Goal: Information Seeking & Learning: Learn about a topic

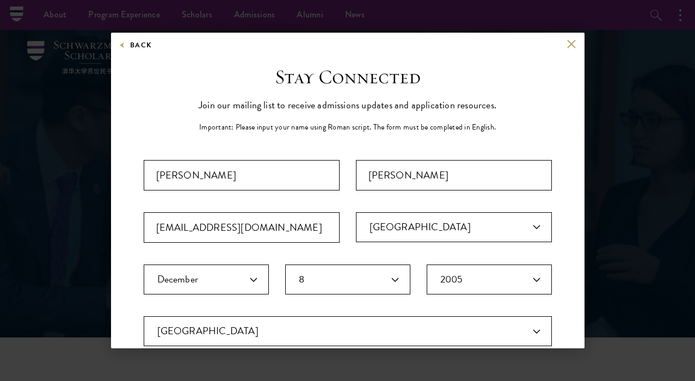
select select "UK"
select select "12"
select select "08"
select select "2005"
select select "UK"
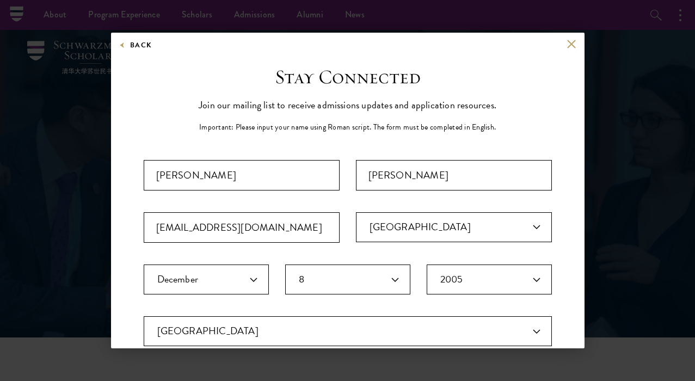
select select "England"
select select "baef124f-e103-44b1-8ca6-5d0669438e44"
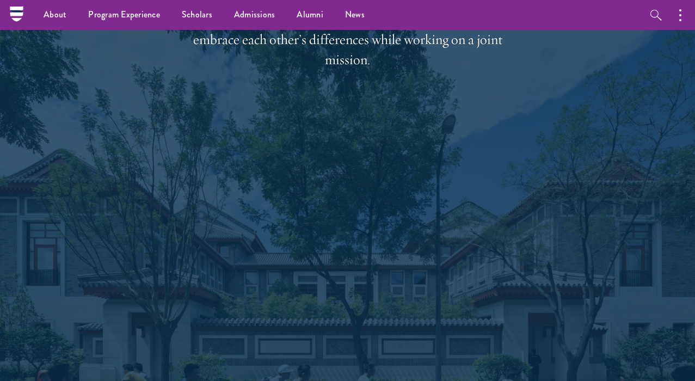
scroll to position [1461, 0]
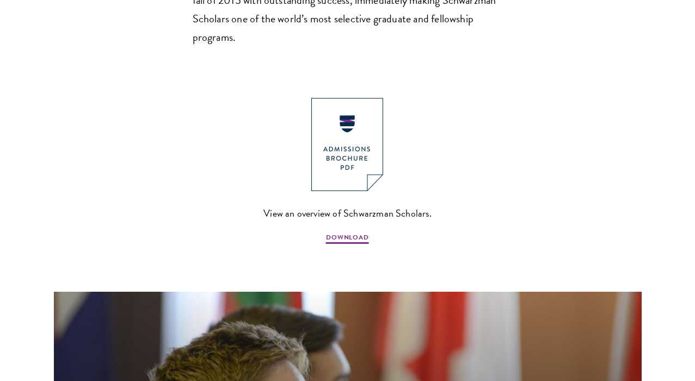
scroll to position [1052, 0]
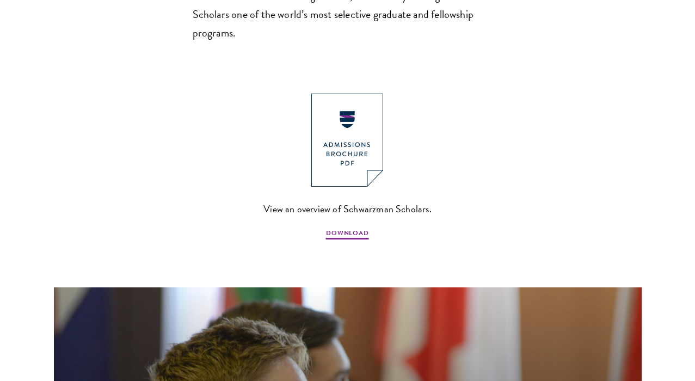
click at [356, 201] on span "View an overview of Schwarzman Scholars." at bounding box center [348, 209] width 168 height 16
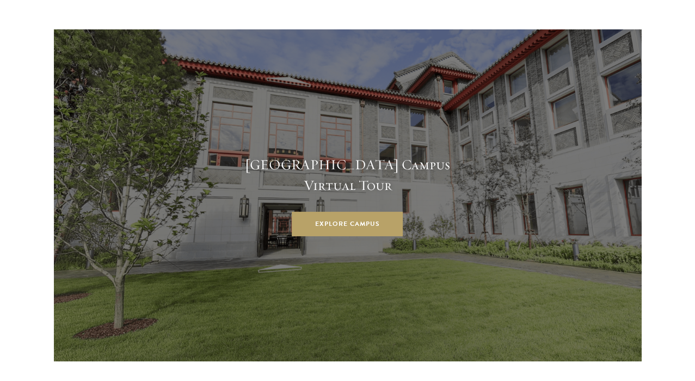
scroll to position [2763, 0]
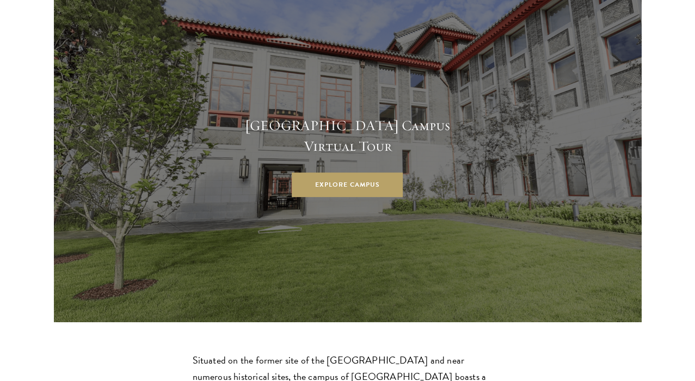
click at [375, 126] on div "Schwarzman College Campus Virtual Tour Explore Campus" at bounding box center [348, 156] width 588 height 332
click at [386, 173] on link "Explore Campus" at bounding box center [347, 185] width 111 height 25
